Goal: Transaction & Acquisition: Purchase product/service

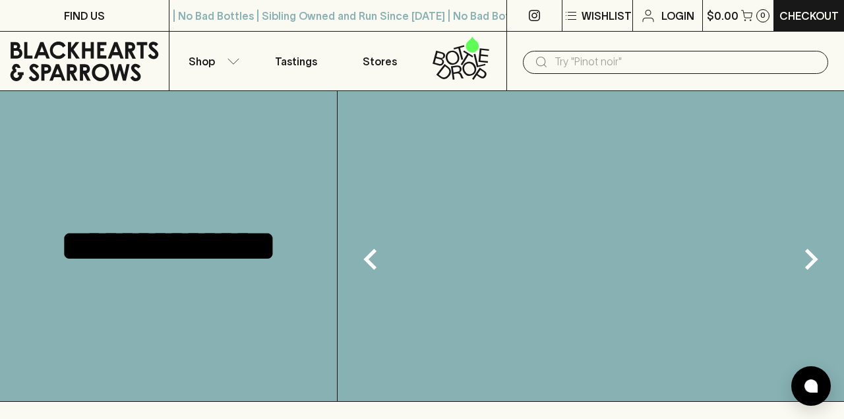
scroll to position [1030, 0]
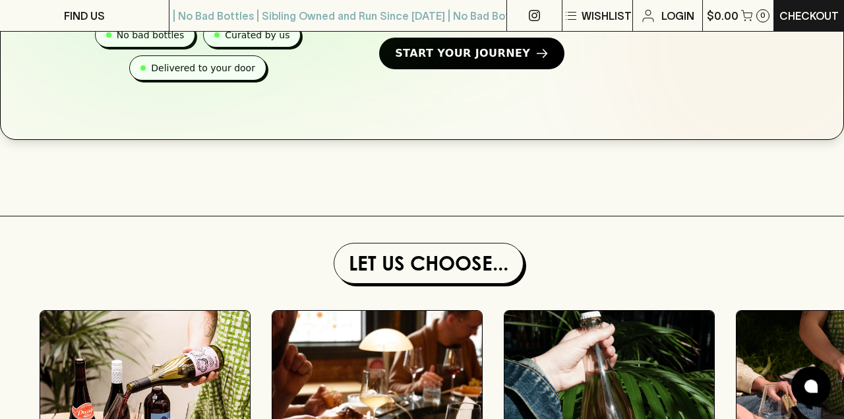
scroll to position [366, 0]
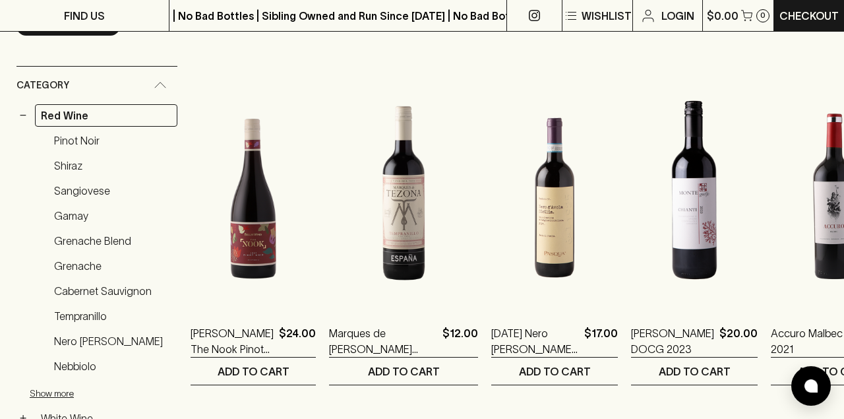
scroll to position [221, 0]
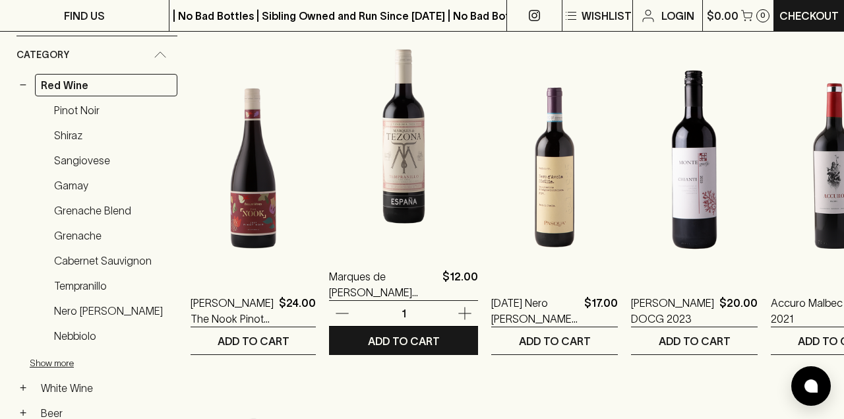
click at [458, 313] on icon "button" at bounding box center [464, 313] width 13 height 13
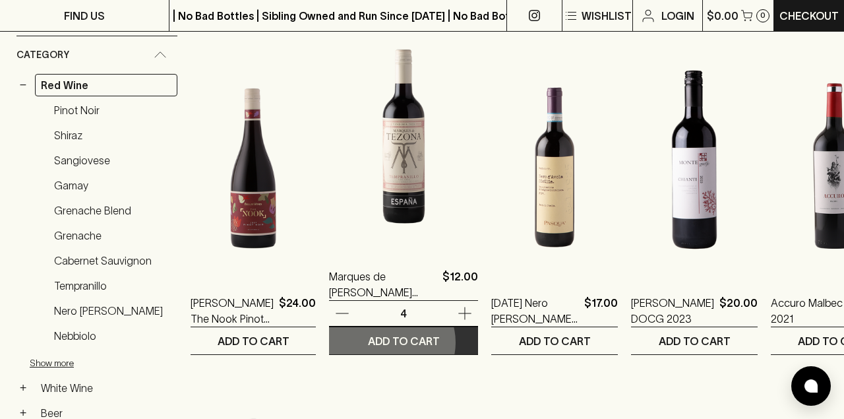
click at [384, 342] on p "ADD TO CART" at bounding box center [404, 341] width 72 height 16
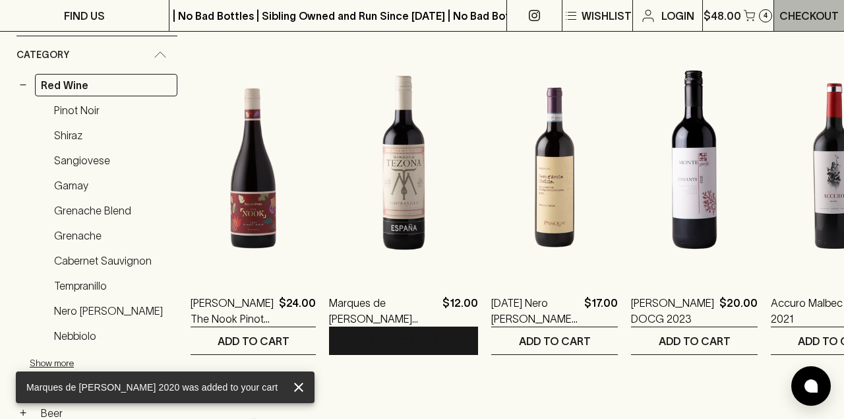
click at [813, 23] on p "Checkout" at bounding box center [808, 16] width 59 height 16
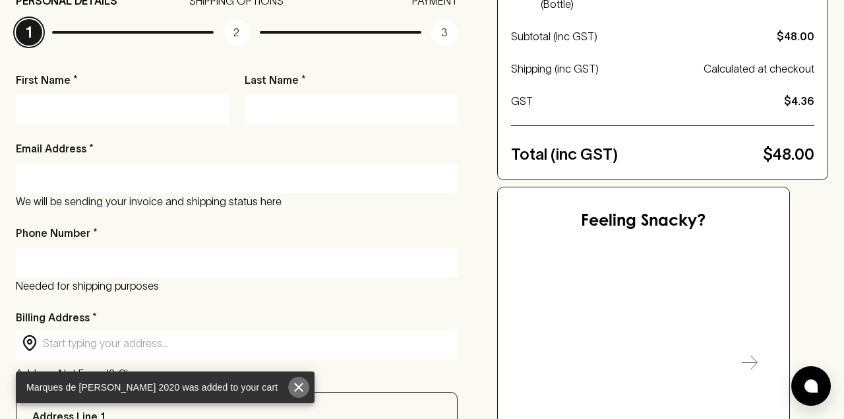
click at [304, 390] on icon "close" at bounding box center [299, 387] width 16 height 16
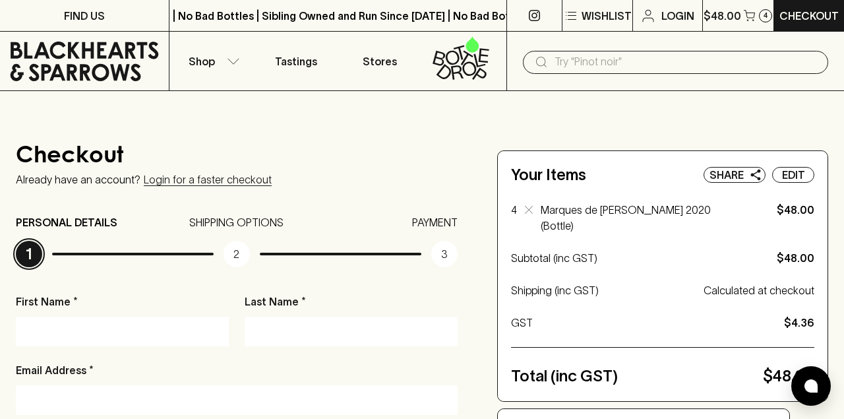
click at [187, 332] on input "First Name *" at bounding box center [122, 330] width 193 height 21
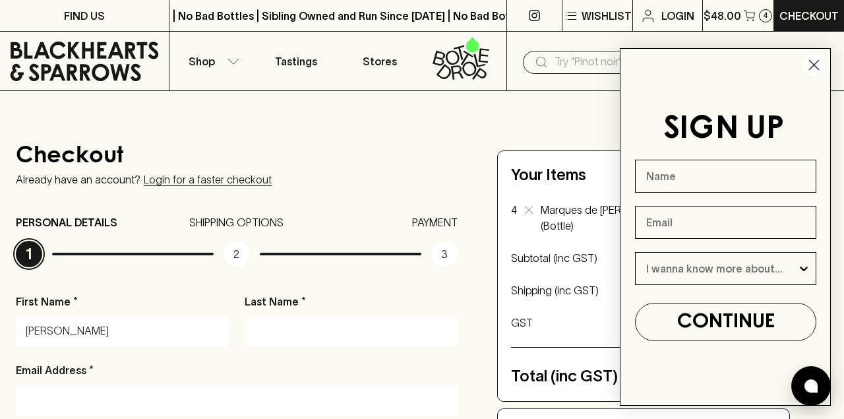
type input "[PERSON_NAME]"
type input "Coulton"
click at [102, 397] on input "Email Address *" at bounding box center [237, 399] width 422 height 21
click at [113, 390] on input "sc" at bounding box center [237, 399] width 422 height 21
click at [48, 402] on input "sc" at bounding box center [237, 399] width 422 height 21
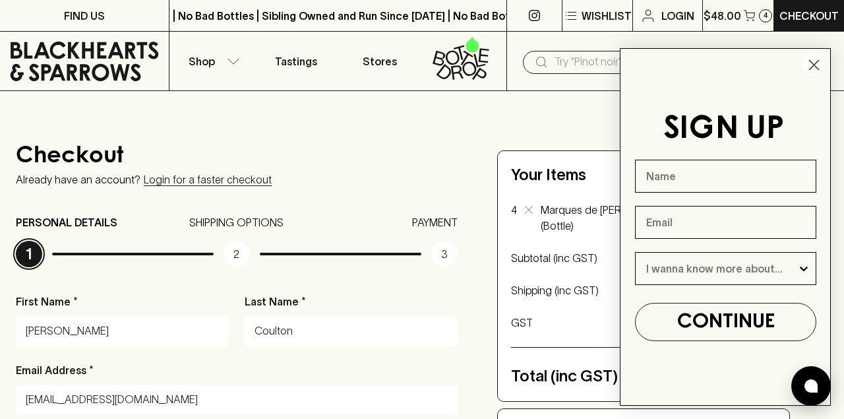
type input "scoulton1@gmail.com"
click at [140, 368] on div "Email Address * scoulton1@gmail.com We will be sending your invoice and shippin…" at bounding box center [237, 396] width 442 height 69
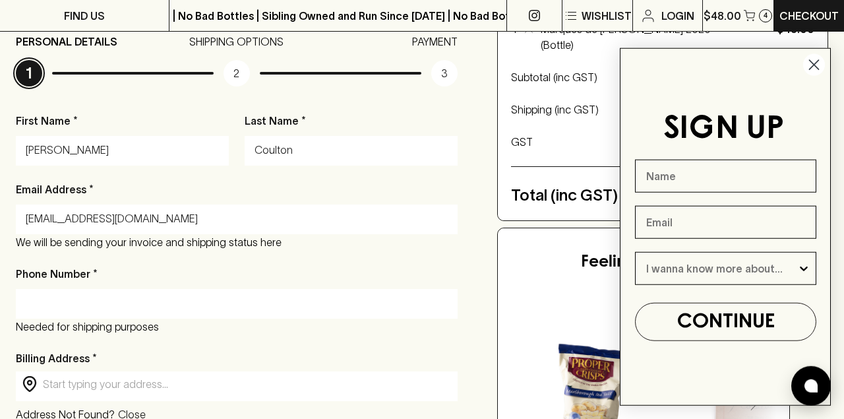
scroll to position [190, 0]
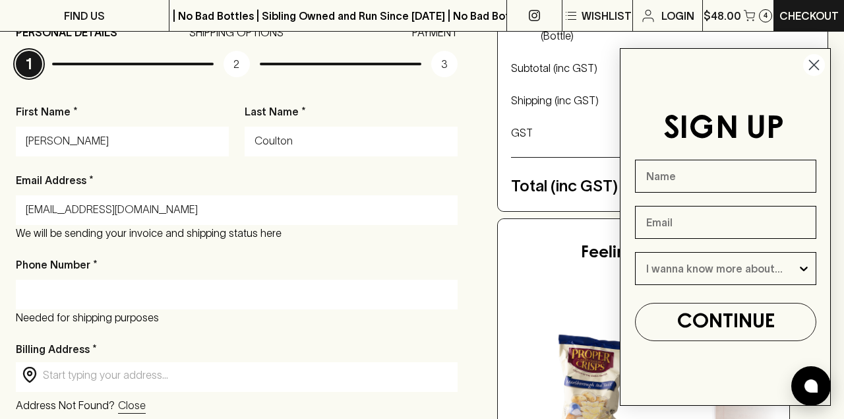
click at [811, 67] on icon "Close dialog" at bounding box center [813, 65] width 9 height 9
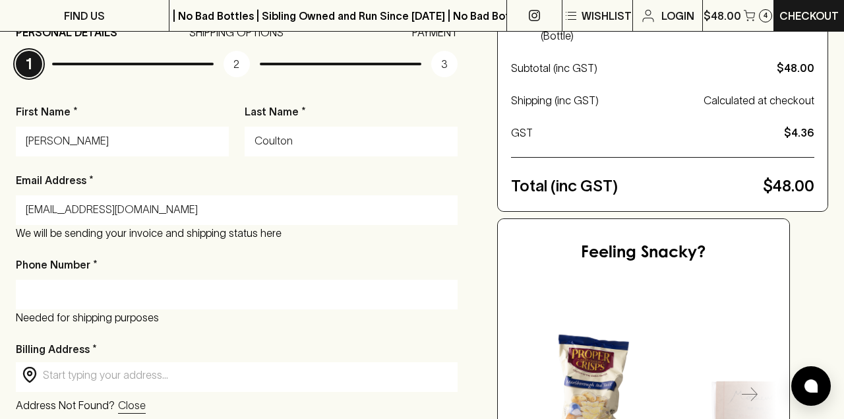
click at [55, 295] on input "Phone Number *" at bounding box center [237, 293] width 422 height 21
type input "0451195465"
click at [85, 368] on input "text" at bounding box center [247, 374] width 409 height 15
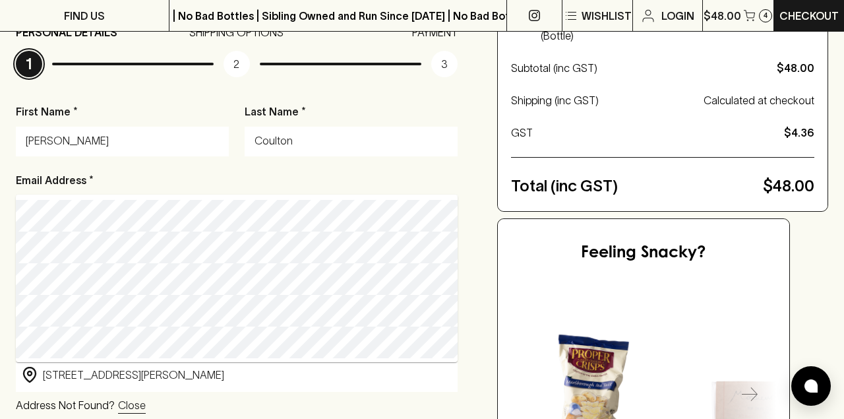
type input "3/3 Kennedy Ave, Richmond VIC, Australia"
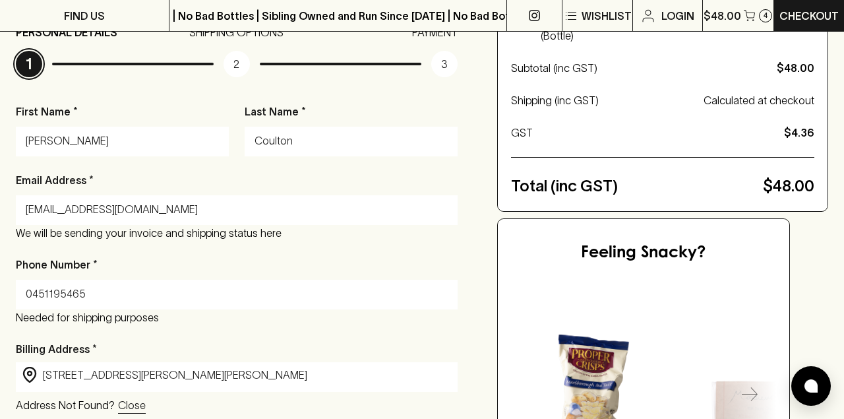
type input "3/3 Kennedy Avenue"
type input "[GEOGRAPHIC_DATA]"
type input "3121"
type input "Victoria"
type input "3/3 Kennedy Ave, Richmond VIC, Australia"
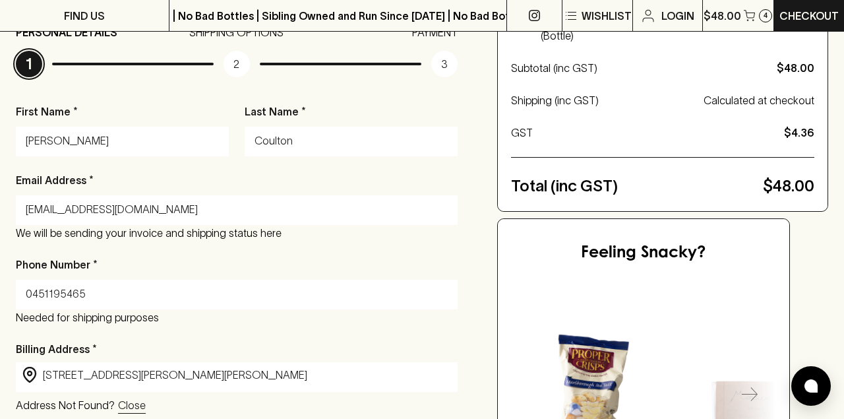
click at [206, 257] on div "Phone Number * 0451195465 Needed for shipping purposes" at bounding box center [237, 290] width 442 height 69
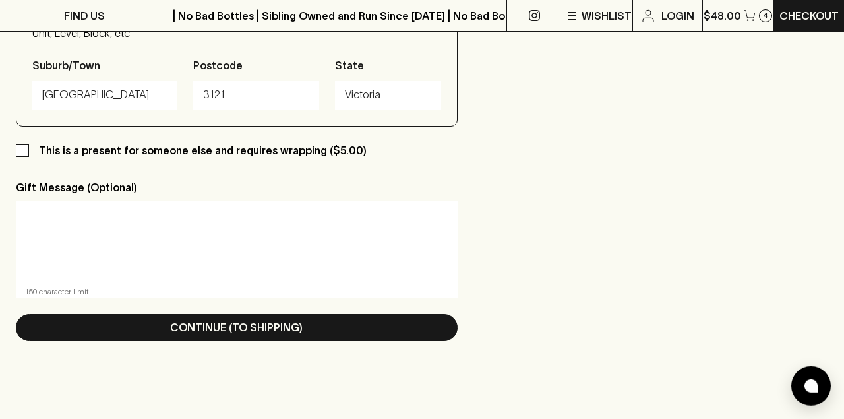
scroll to position [728, 0]
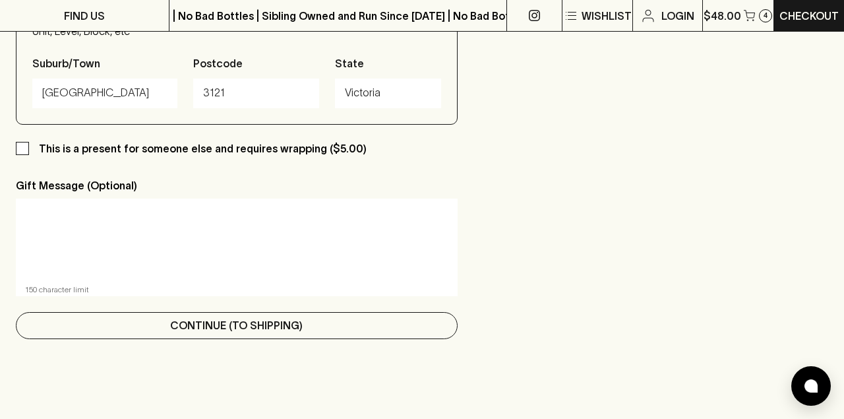
click at [198, 326] on p "Continue (To Shipping)" at bounding box center [236, 325] width 132 height 16
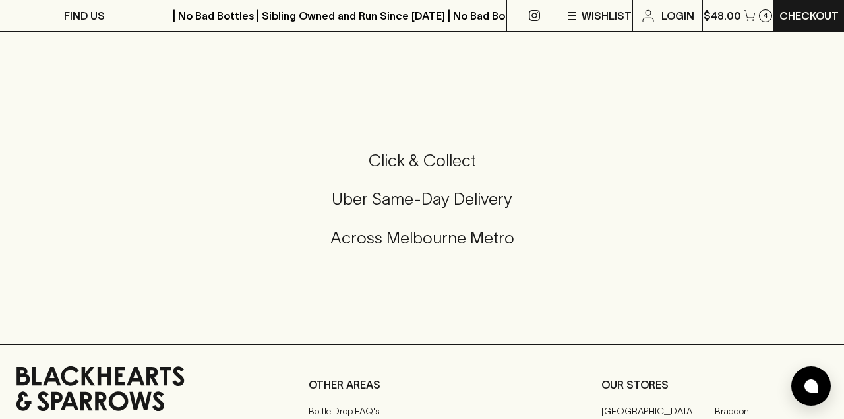
scroll to position [0, 0]
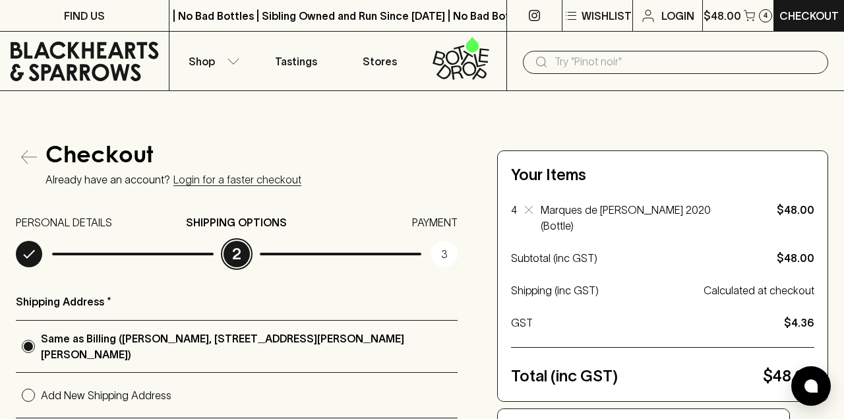
radio input "true"
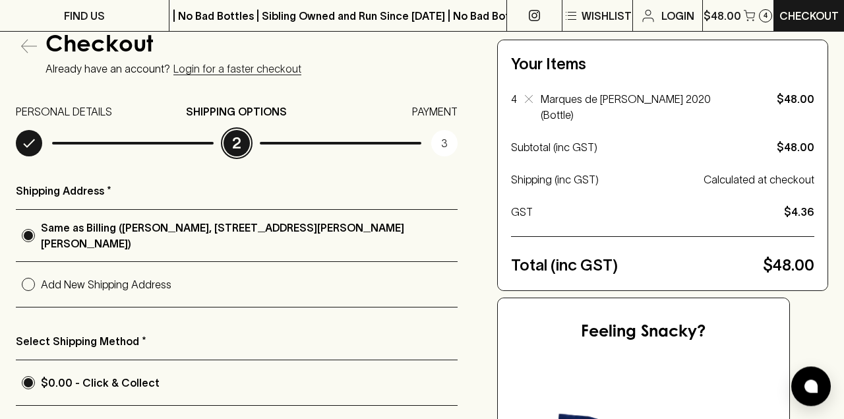
scroll to position [348, 0]
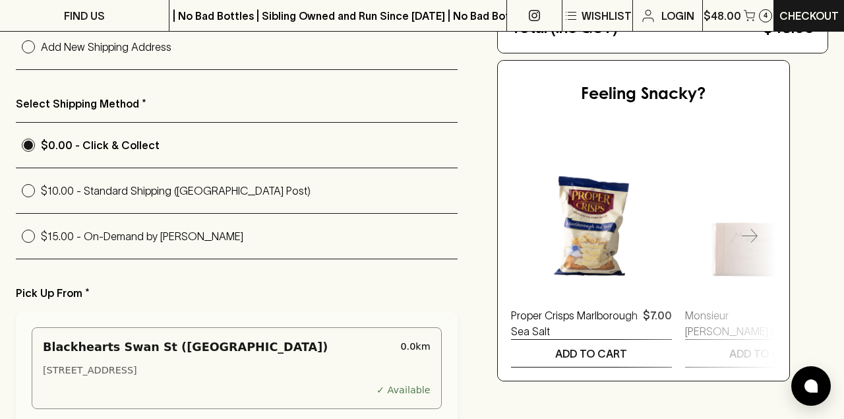
click at [259, 285] on p "Pick Up From *" at bounding box center [237, 293] width 442 height 16
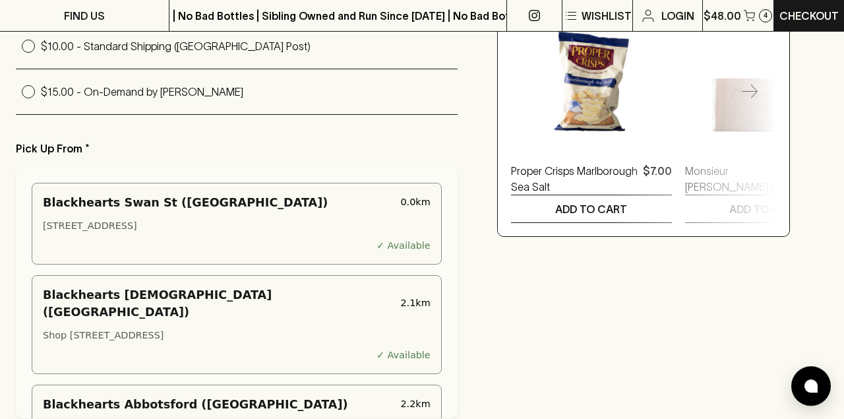
scroll to position [506, 0]
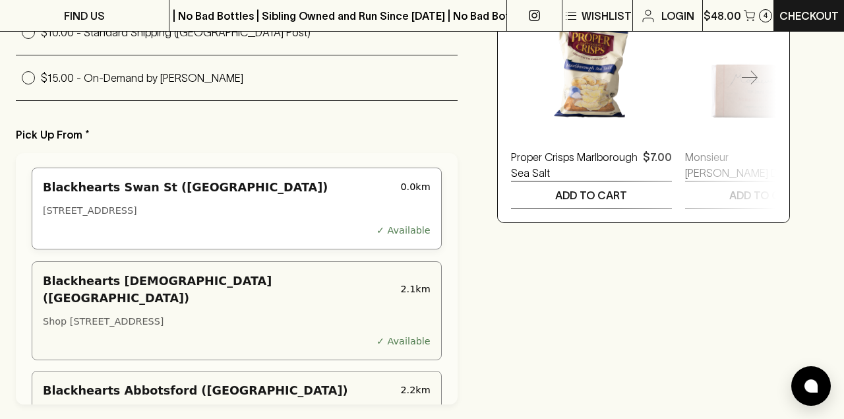
click at [287, 214] on div "Blackhearts Swan St (Richmond) 0.0 km 202 Swan Street, Richmond VIC 3121, Austr…" at bounding box center [237, 208] width 410 height 82
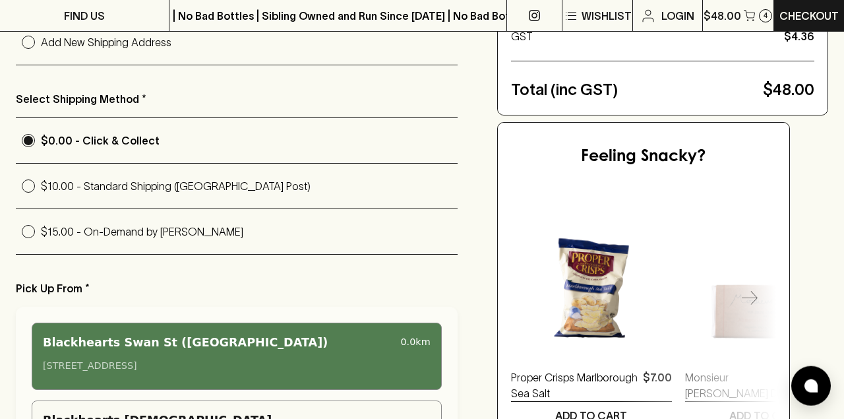
scroll to position [348, 0]
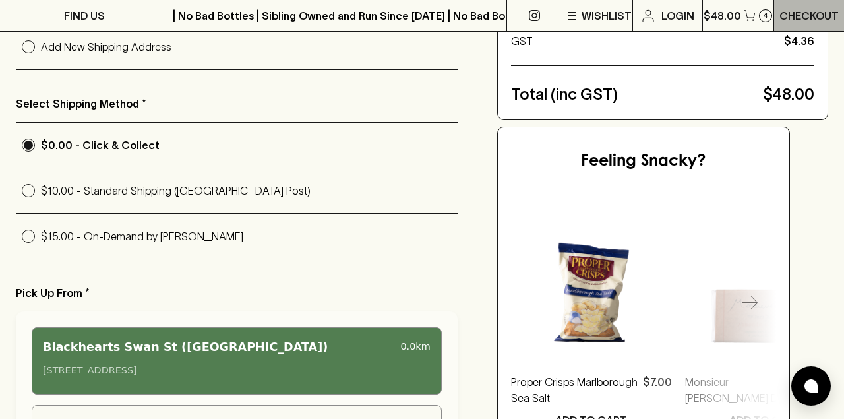
click at [812, 21] on p "Checkout" at bounding box center [808, 16] width 59 height 16
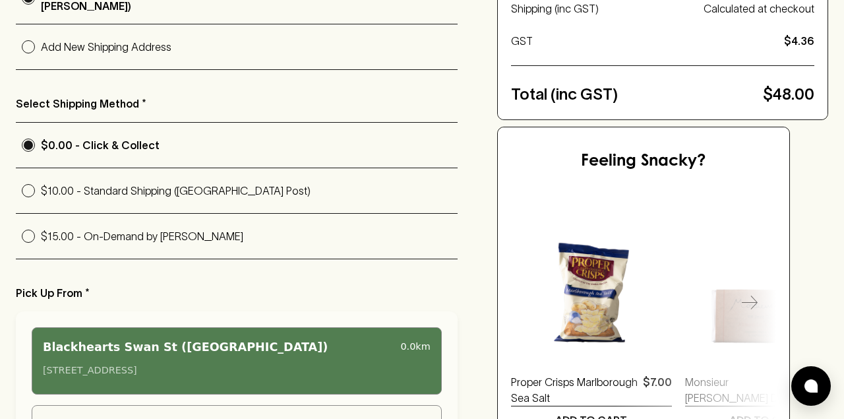
scroll to position [0, 0]
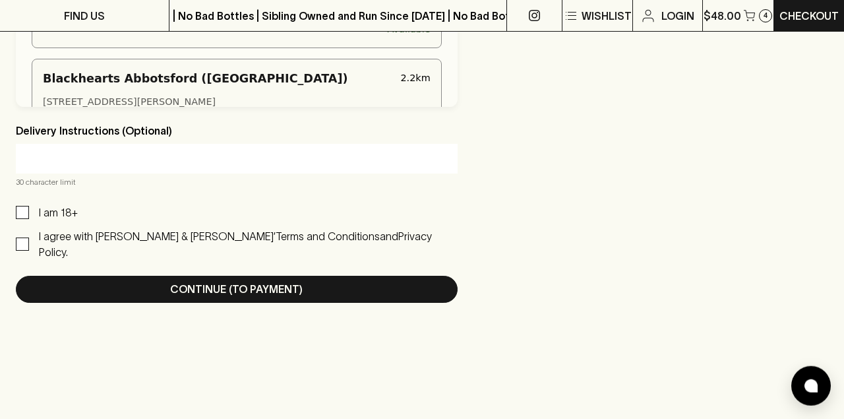
scroll to position [854, 0]
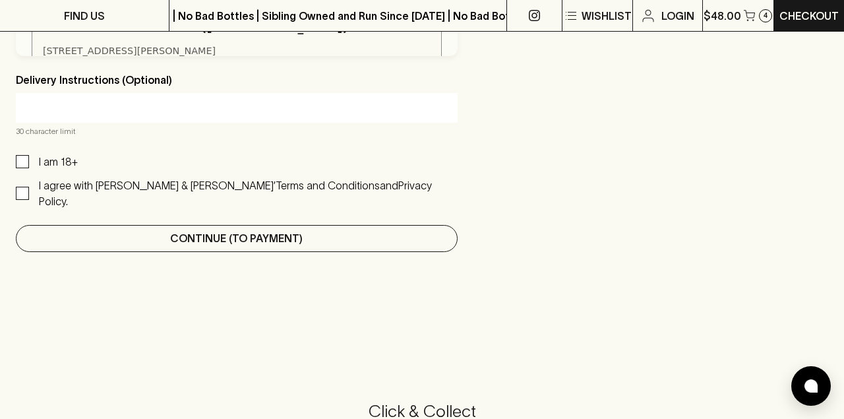
click at [328, 225] on button "Continue (To Payment)" at bounding box center [237, 238] width 442 height 27
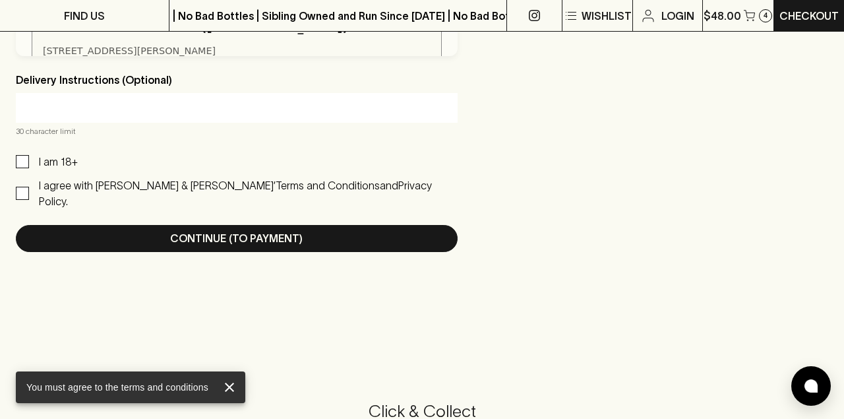
click at [20, 187] on input "I agree with Blackhearts & Sparrows’ Terms and Conditions and Privacy Policy." at bounding box center [22, 193] width 13 height 13
checkbox input "true"
click at [23, 156] on input "I am 18+" at bounding box center [22, 161] width 13 height 13
checkbox input "true"
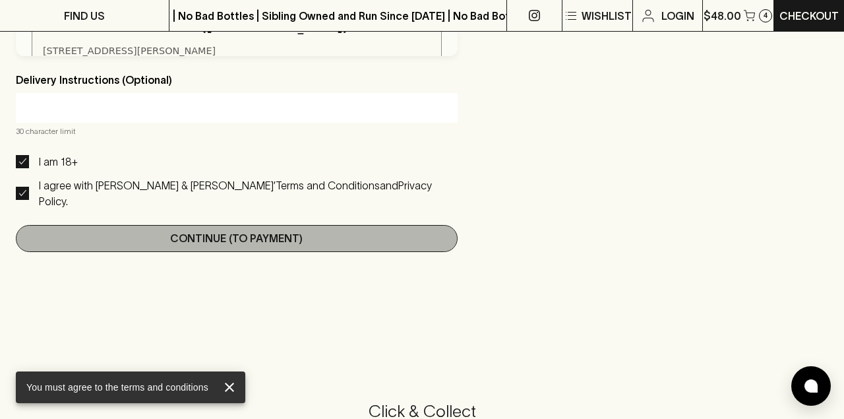
click at [172, 230] on p "Continue (To Payment)" at bounding box center [236, 238] width 132 height 16
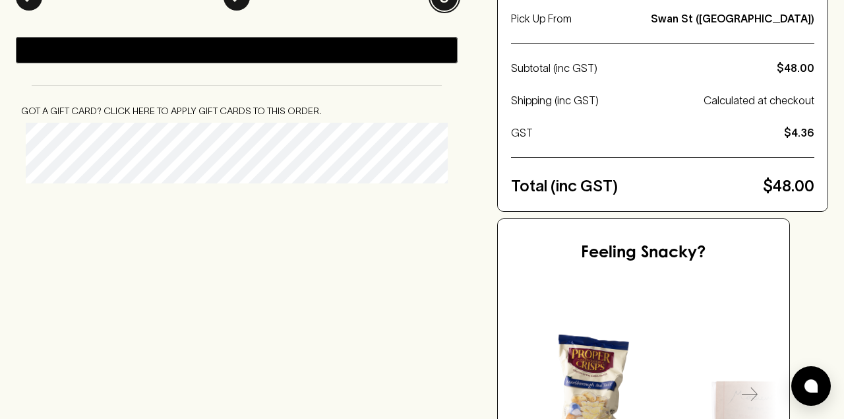
scroll to position [0, 0]
